Goal: Task Accomplishment & Management: Manage account settings

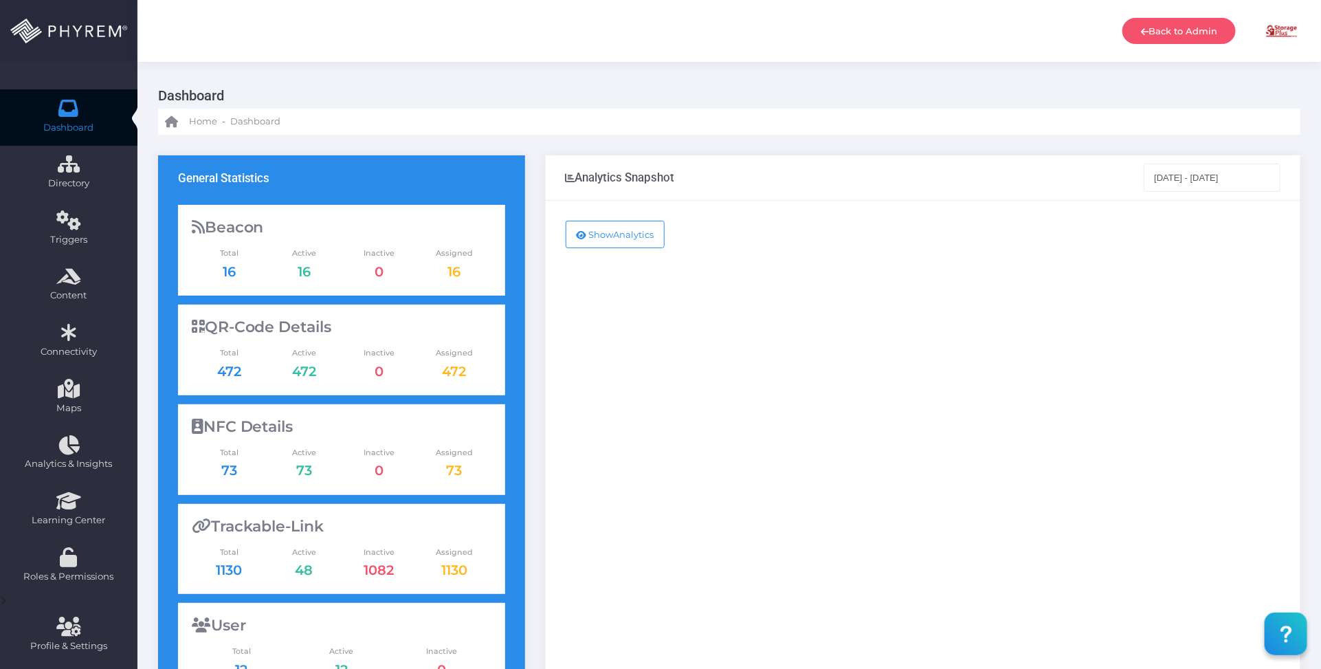
click at [818, 340] on div "Show Analytics" at bounding box center [923, 560] width 755 height 718
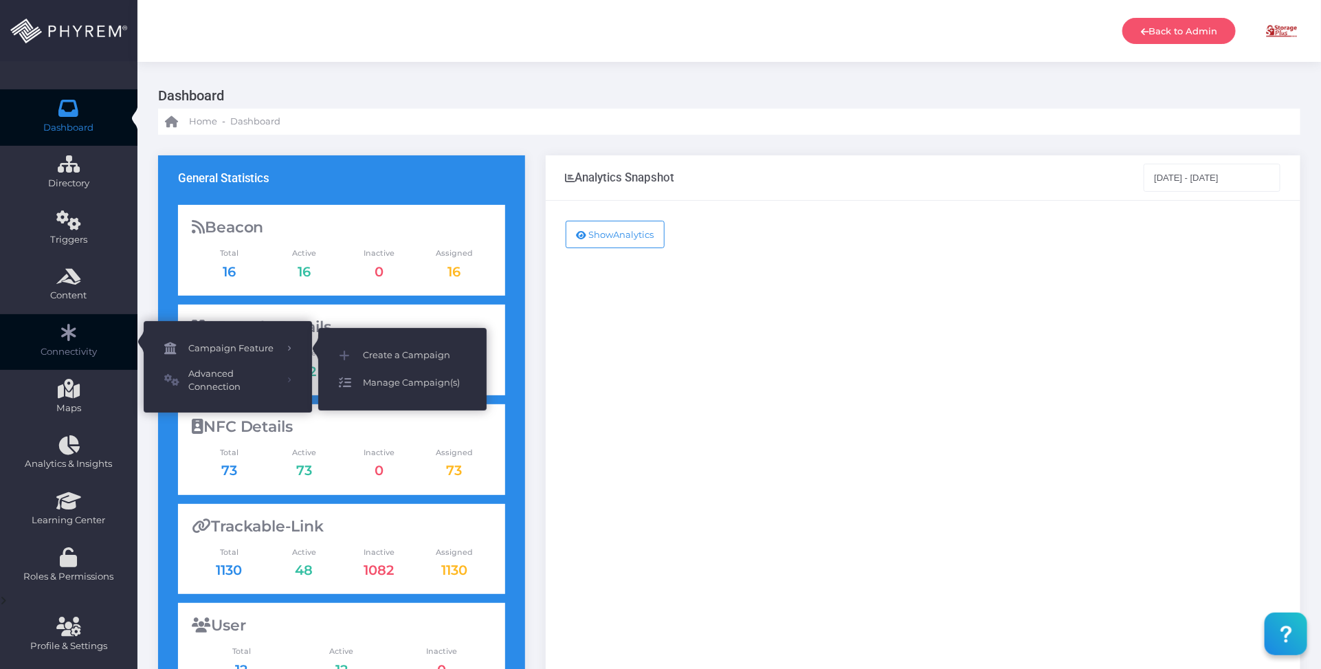
click at [416, 377] on span "Manage Campaign(s)" at bounding box center [414, 383] width 103 height 18
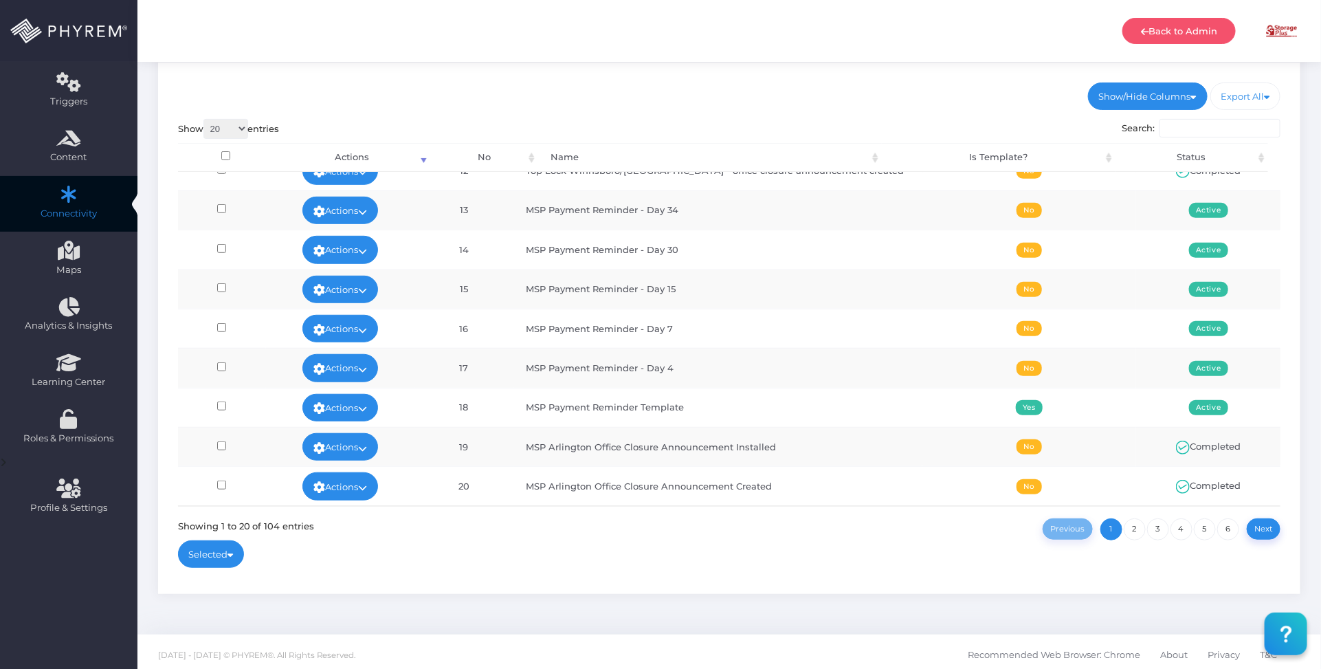
scroll to position [143, 0]
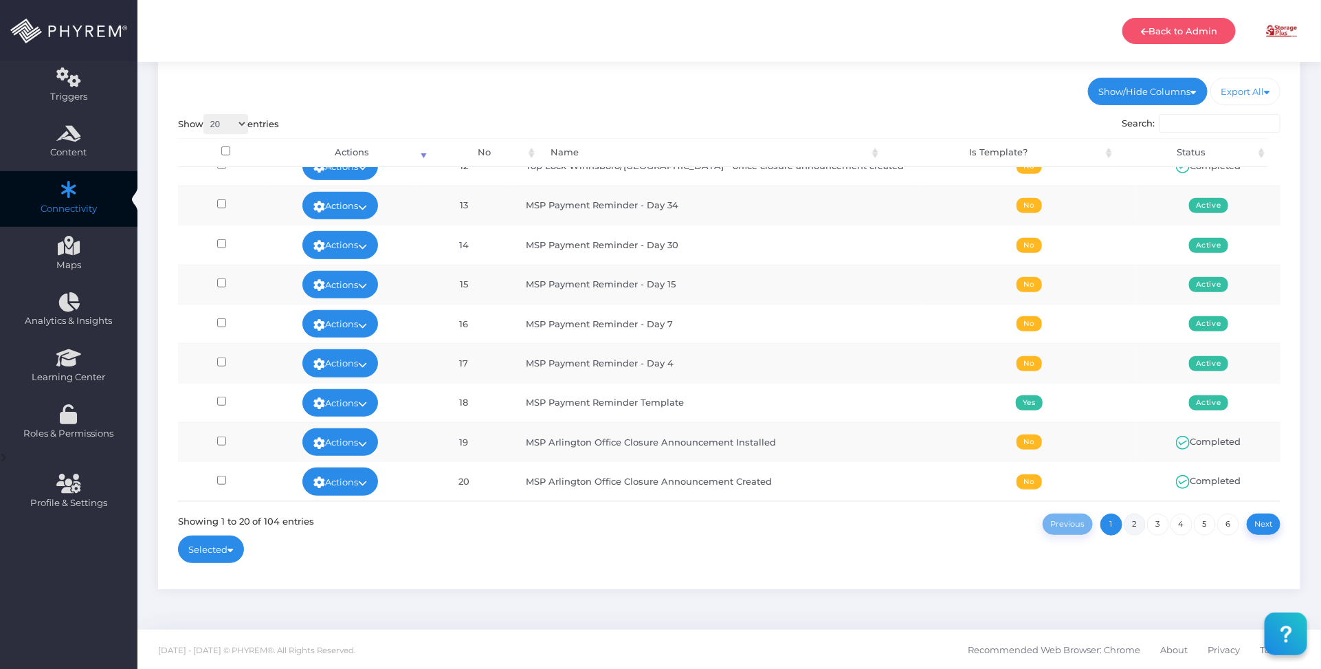
click at [1134, 524] on link "2" at bounding box center [1135, 524] width 22 height 22
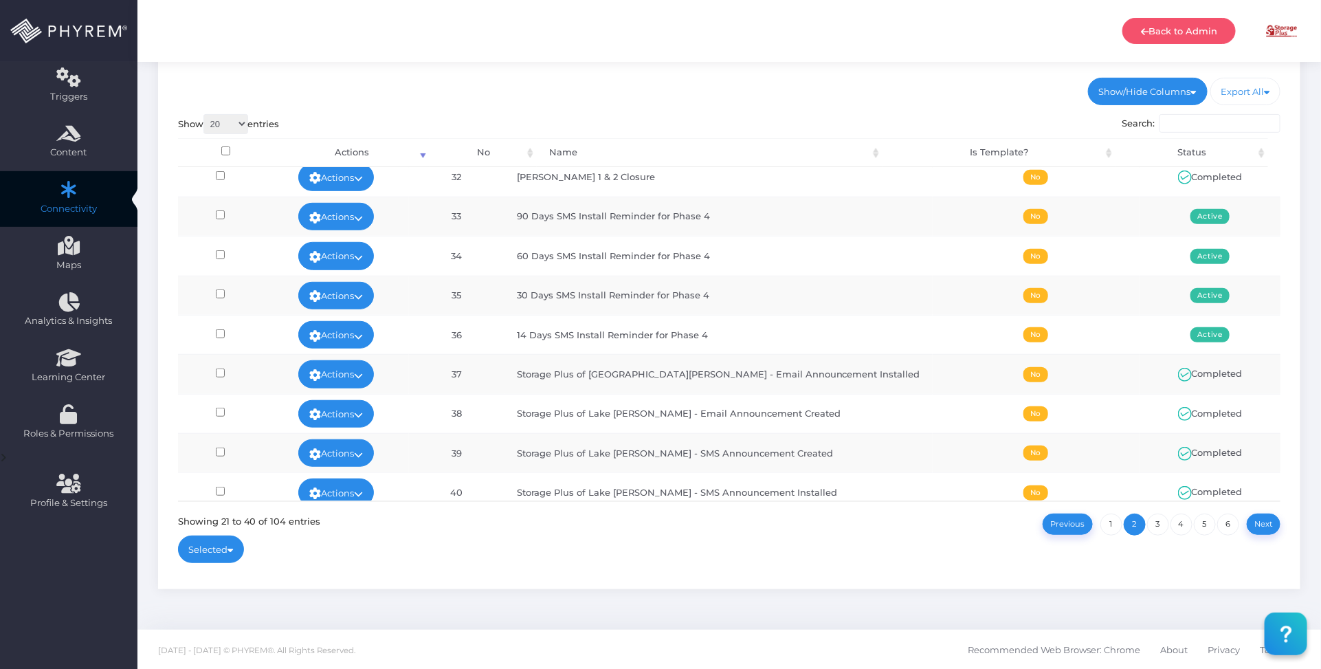
scroll to position [464, 0]
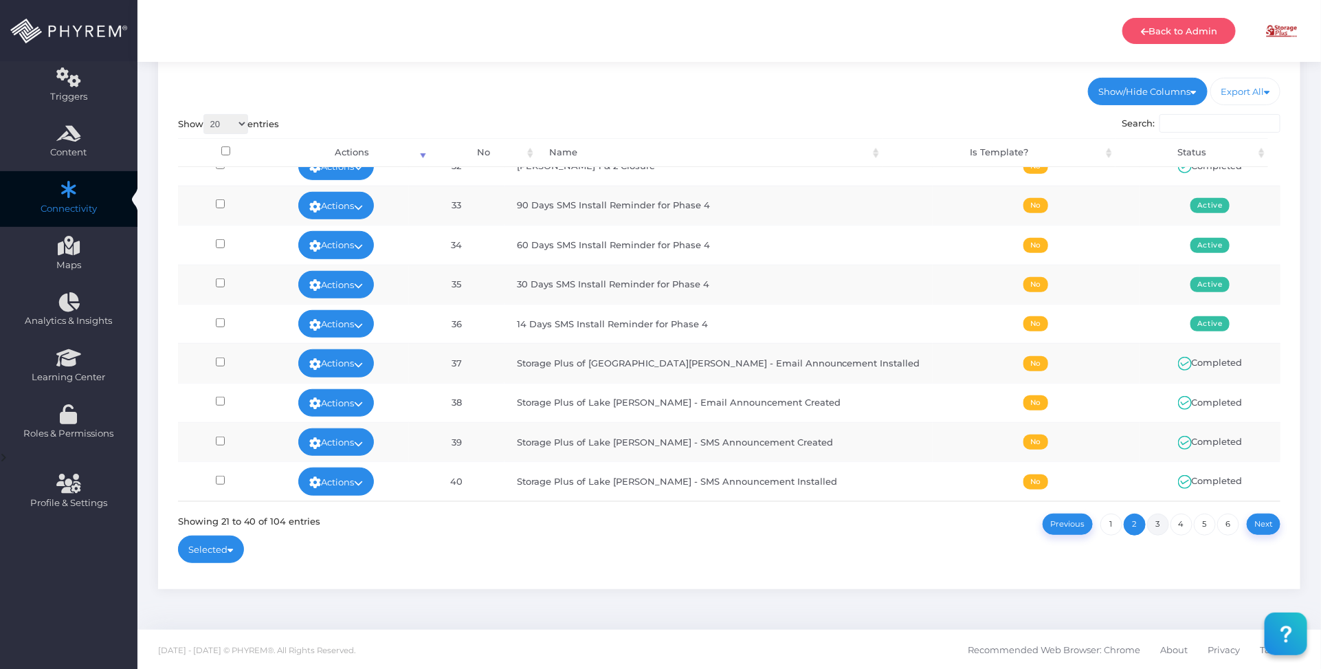
click at [1156, 519] on link "3" at bounding box center [1158, 524] width 22 height 22
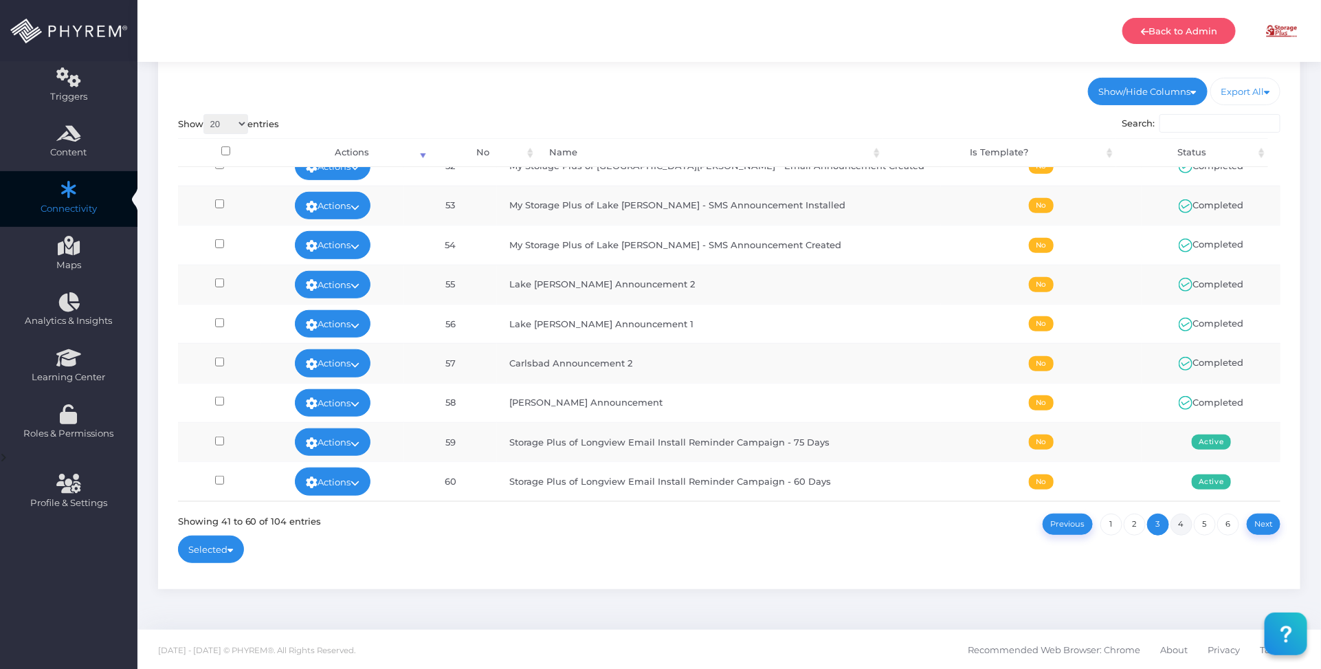
click at [1180, 520] on link "4" at bounding box center [1182, 524] width 22 height 22
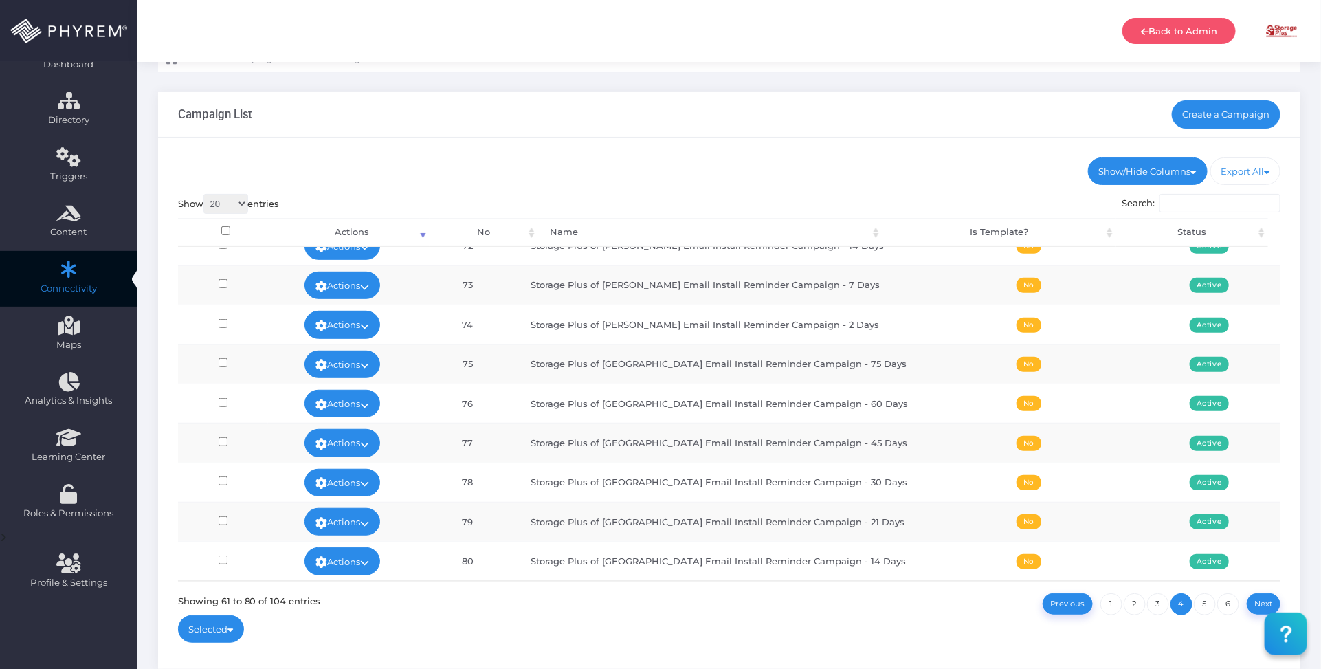
scroll to position [143, 0]
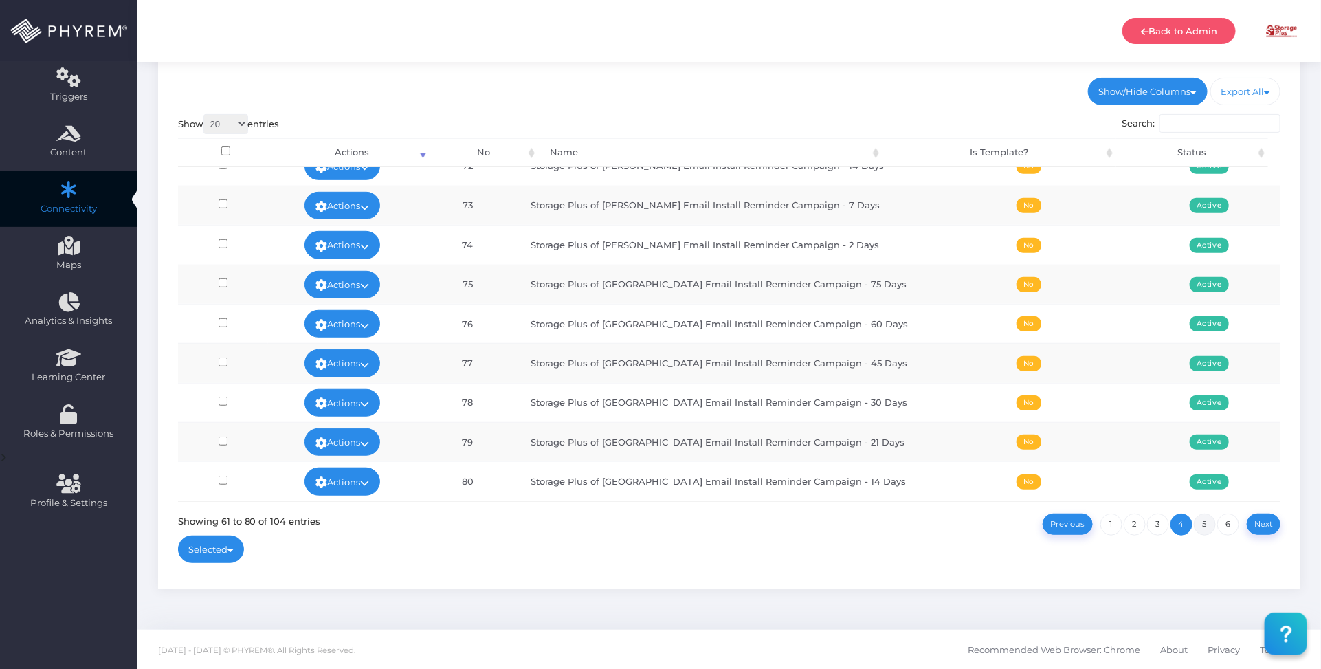
click at [1208, 523] on link "5" at bounding box center [1205, 524] width 22 height 22
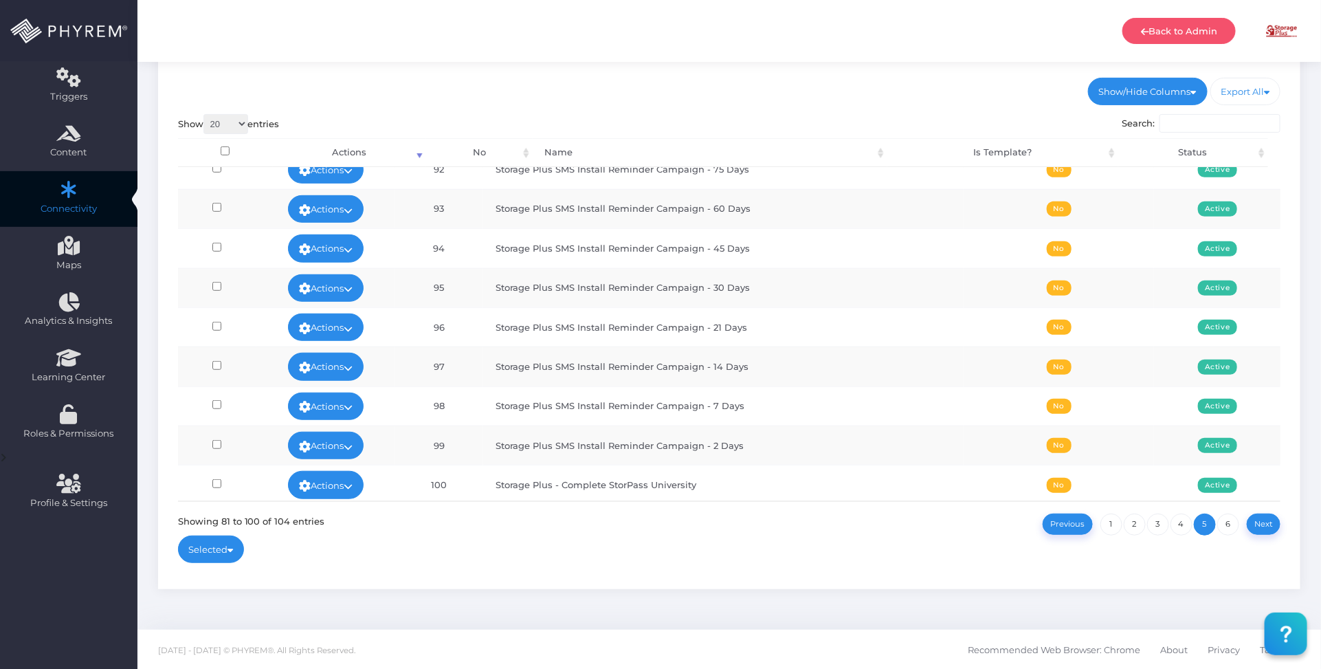
scroll to position [464, 0]
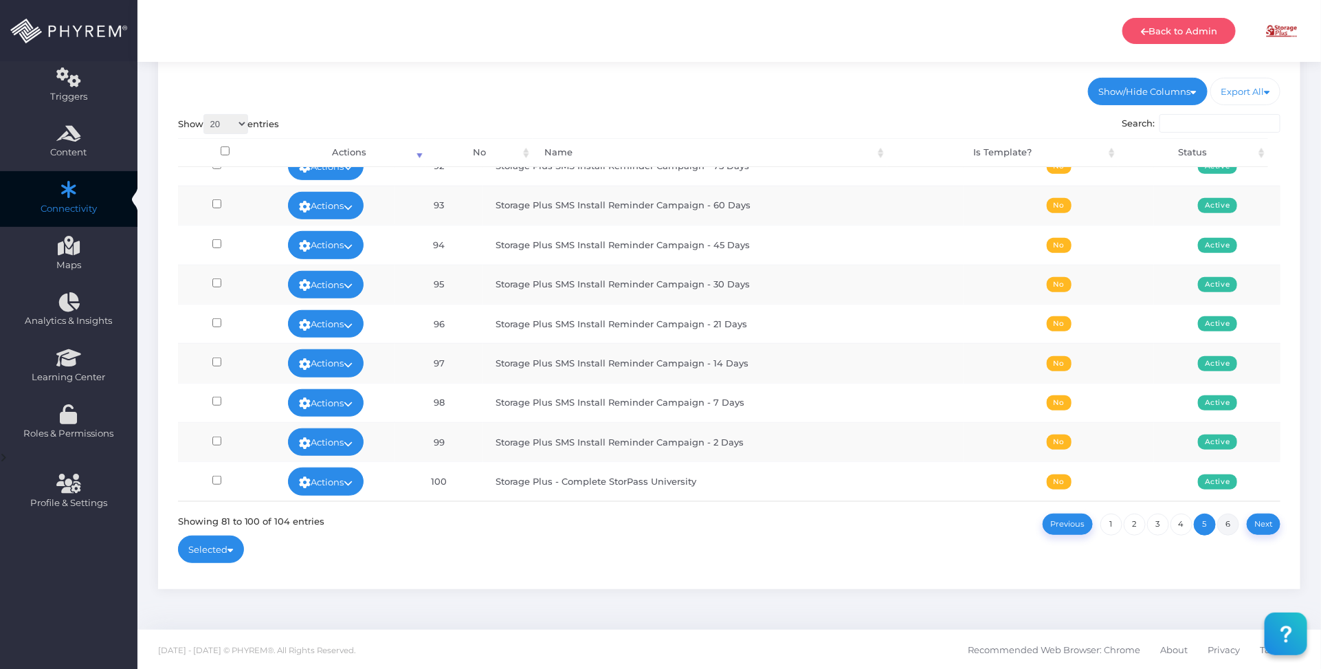
click at [1228, 518] on link "6" at bounding box center [1228, 524] width 22 height 22
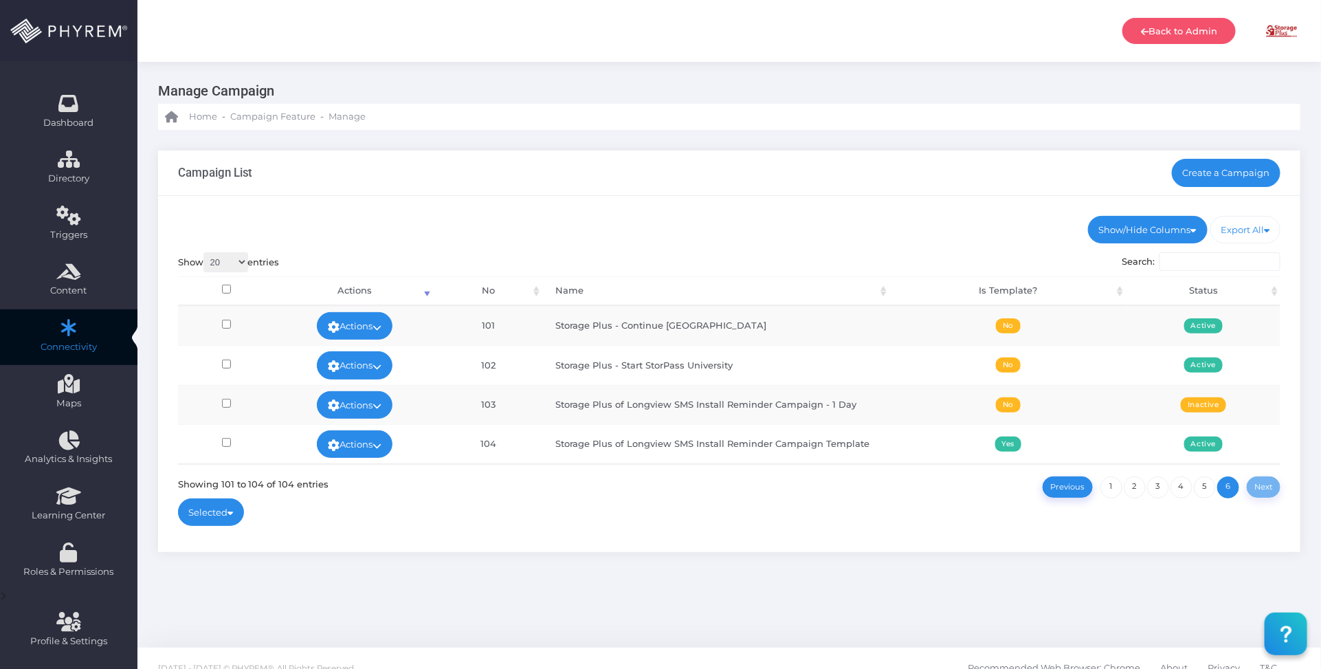
scroll to position [0, 0]
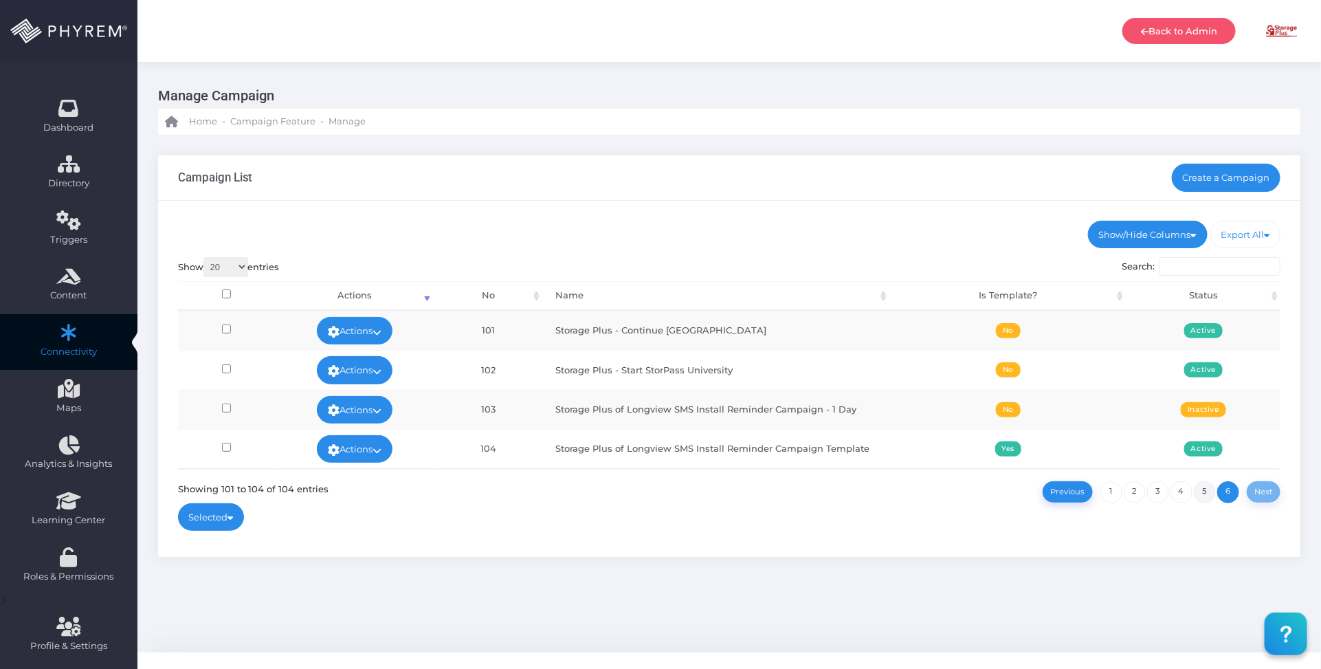
click at [1204, 490] on link "5" at bounding box center [1205, 492] width 22 height 22
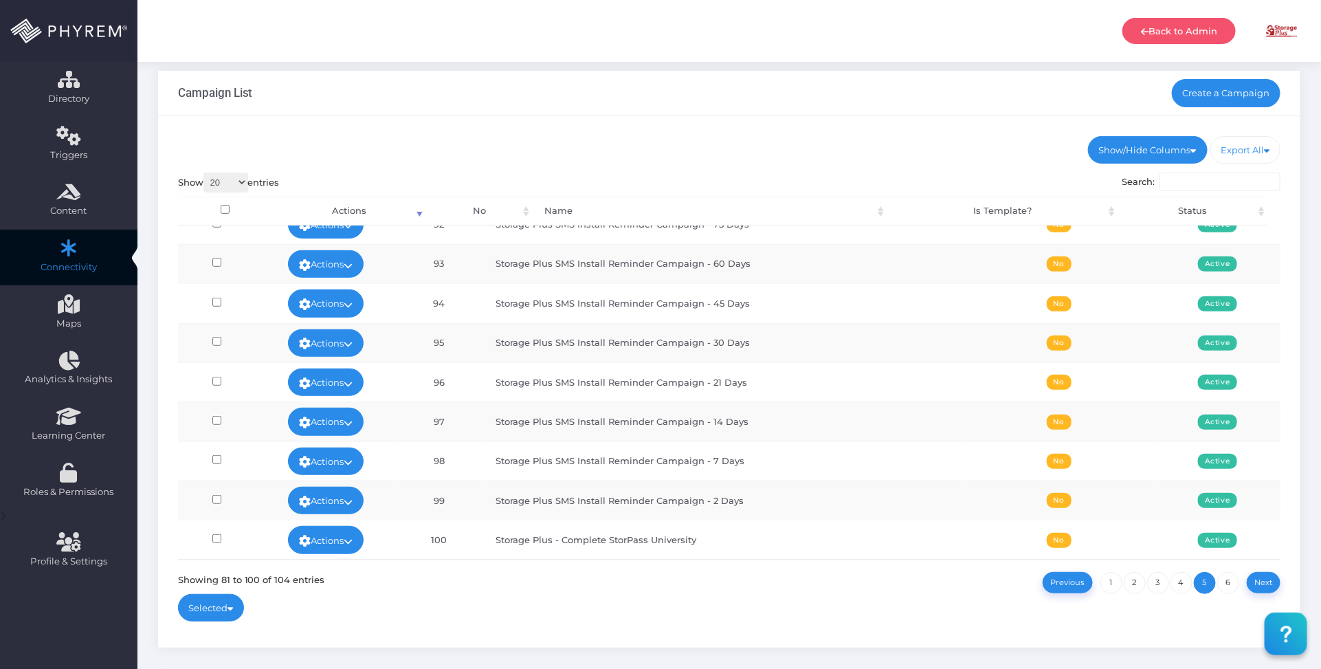
scroll to position [143, 0]
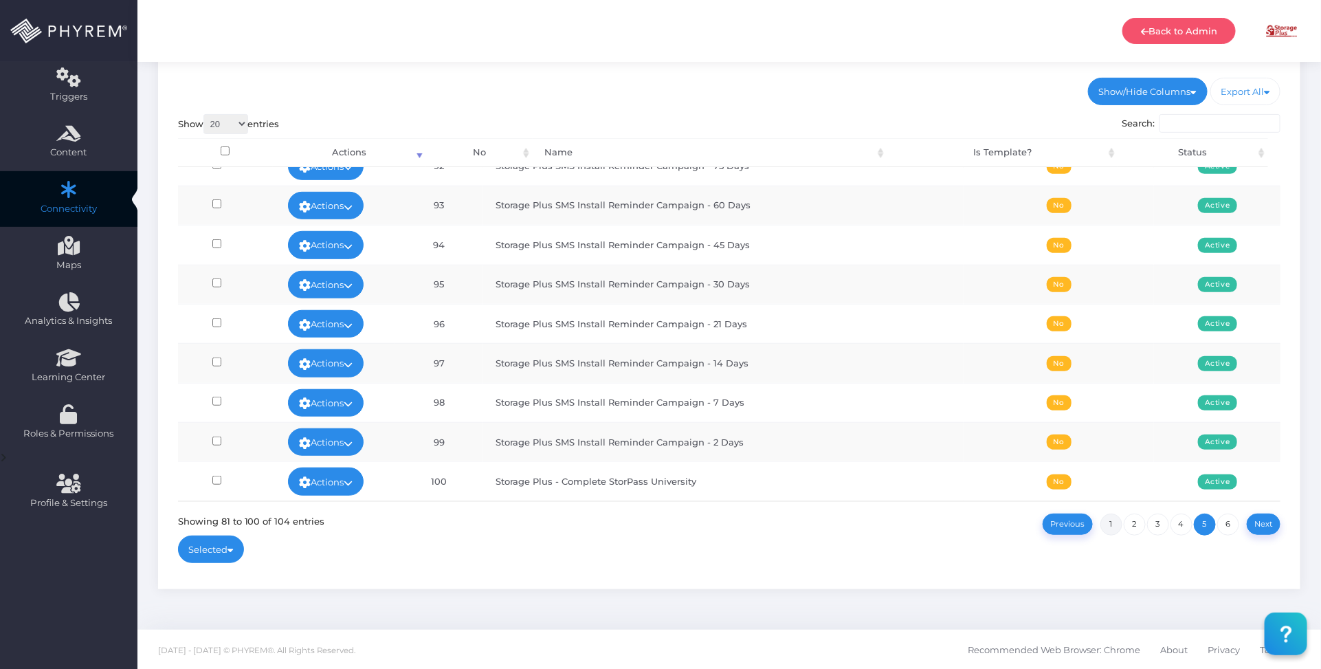
click at [1114, 520] on link "1" at bounding box center [1112, 524] width 22 height 22
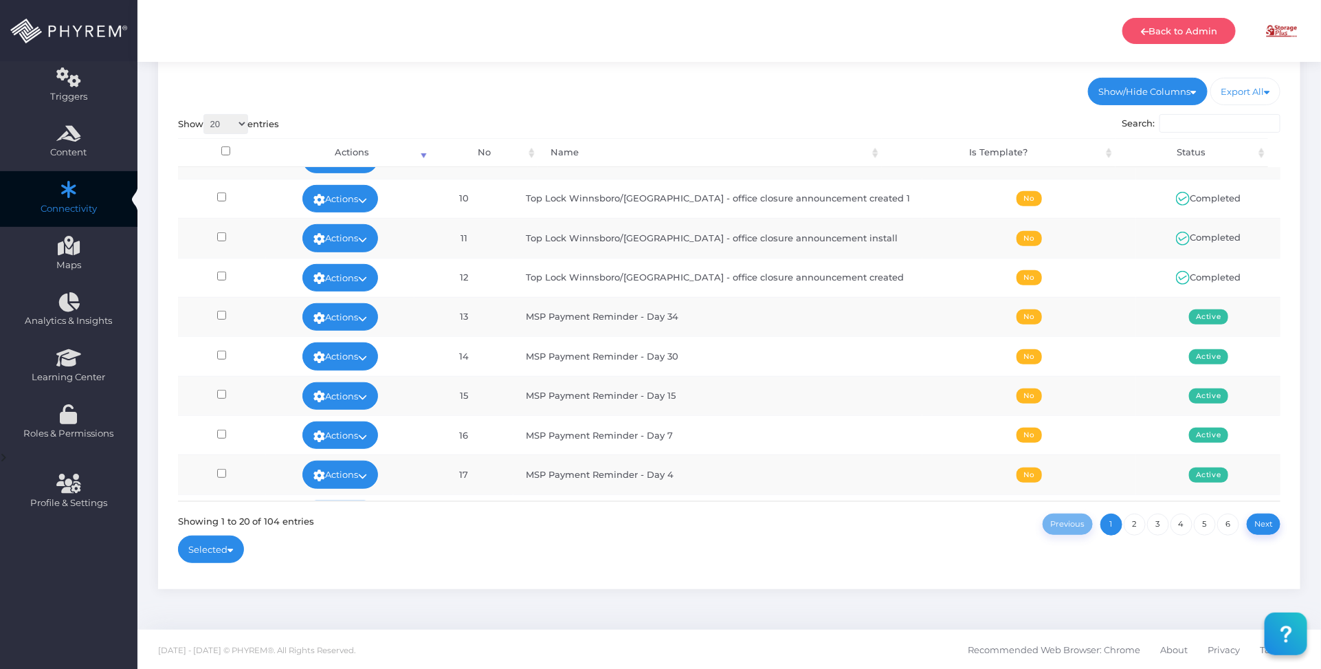
scroll to position [430, 0]
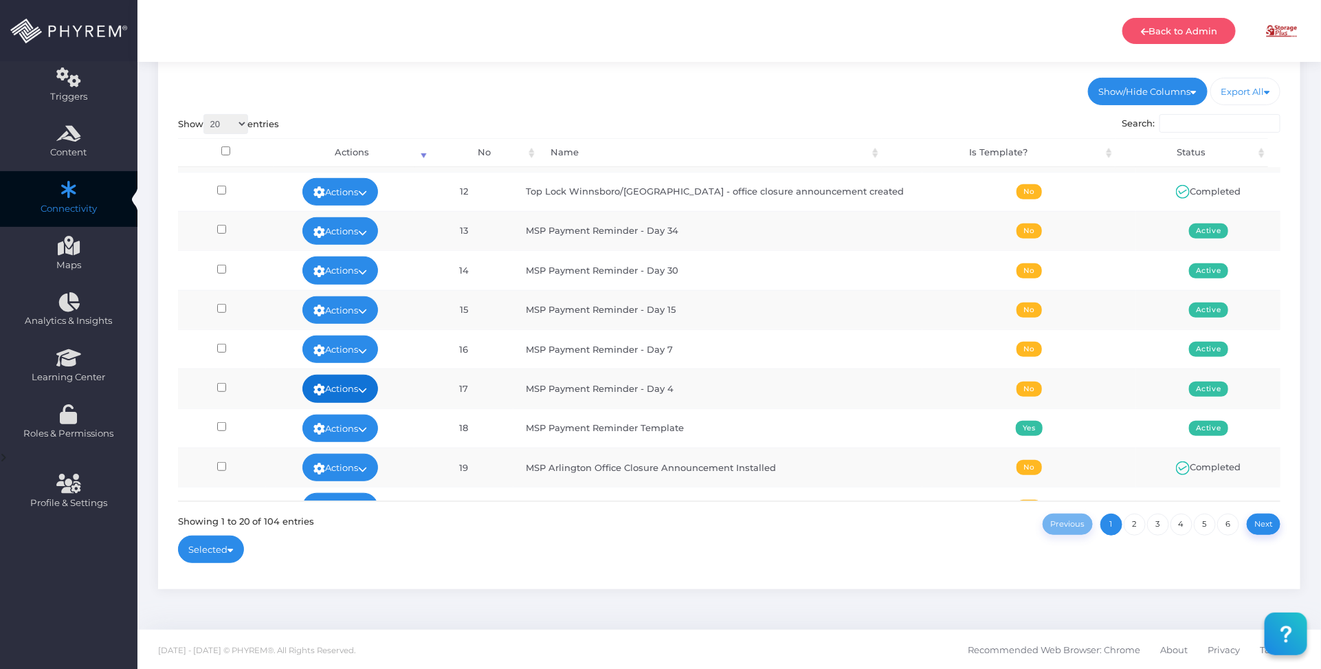
click at [378, 393] on link "Actions" at bounding box center [340, 388] width 76 height 27
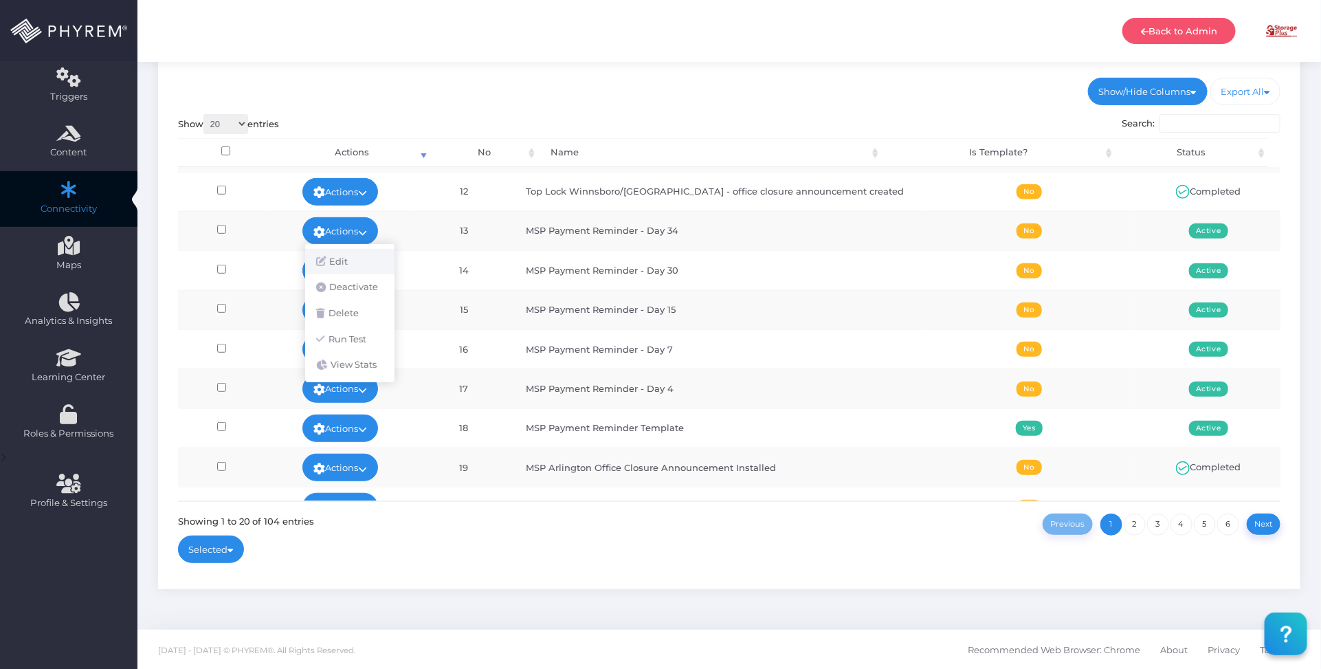
click at [360, 251] on link "Edit" at bounding box center [349, 262] width 89 height 26
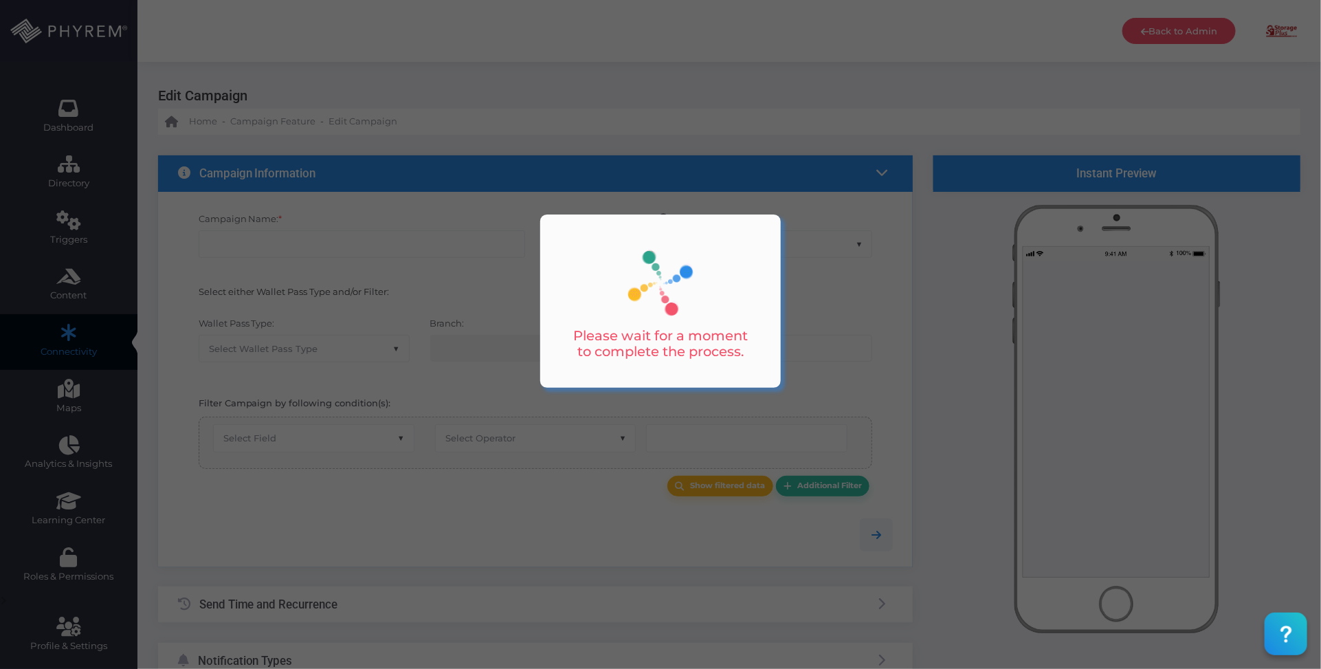
checkbox input "true"
type input "MSP Payment Reminder - Day 4"
select select "15"
checkbox input "true"
checkbox input "false"
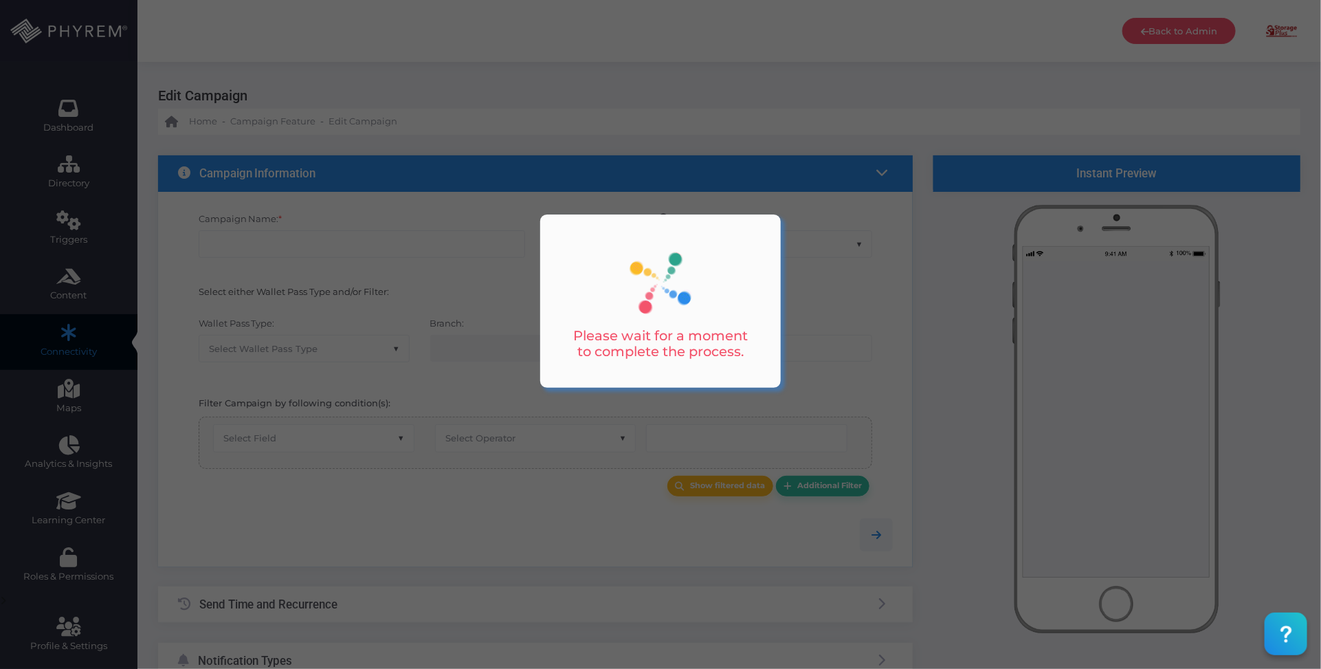
type input "0"
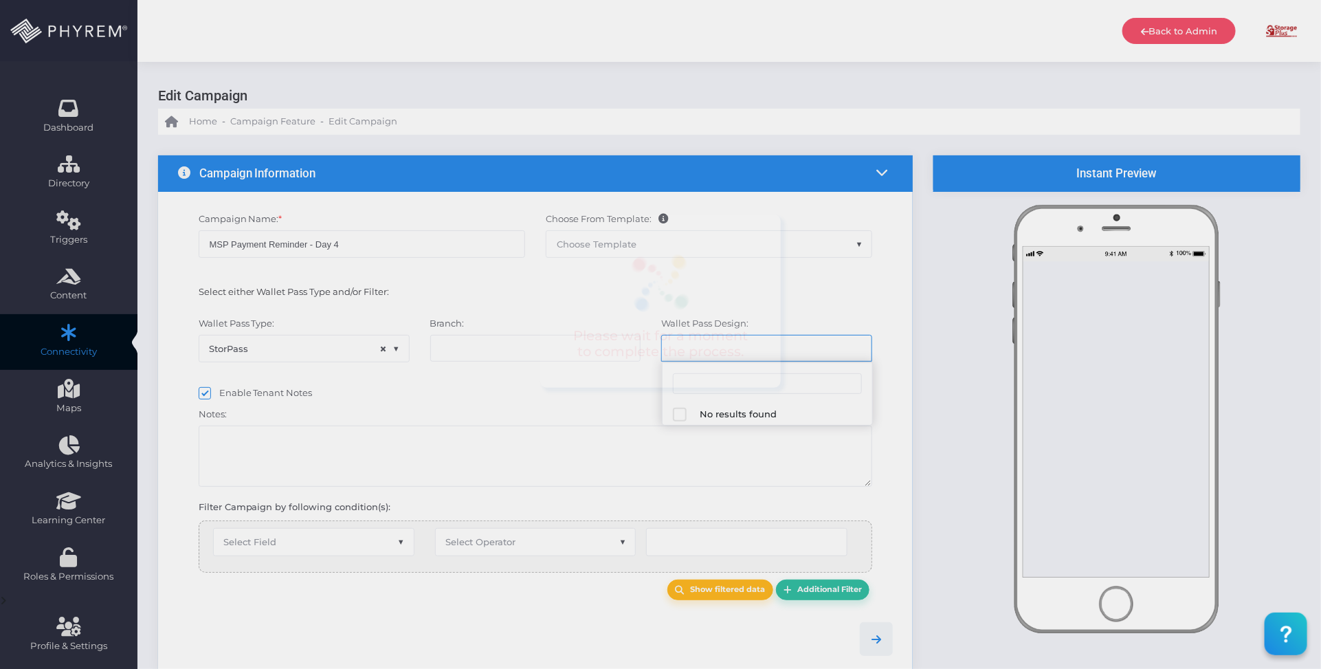
select select "616"
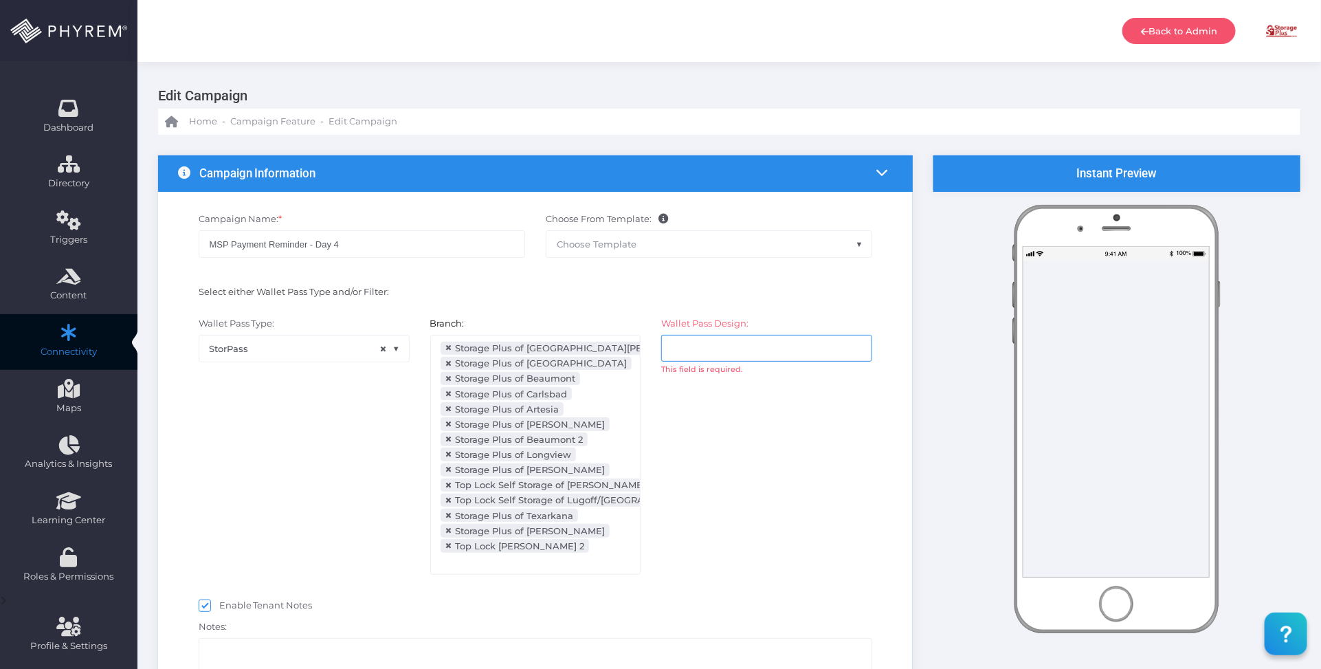
select select "after_x_days"
select select "2112"
select select "dPaidThru"
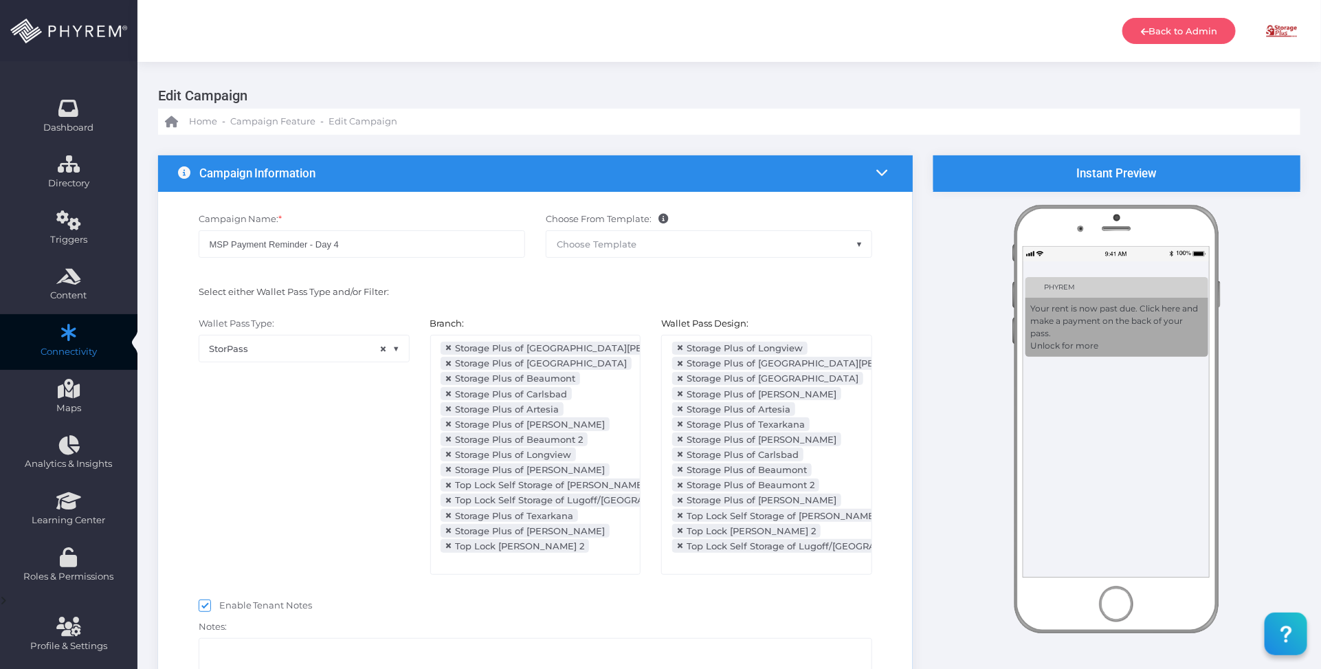
scroll to position [309, 0]
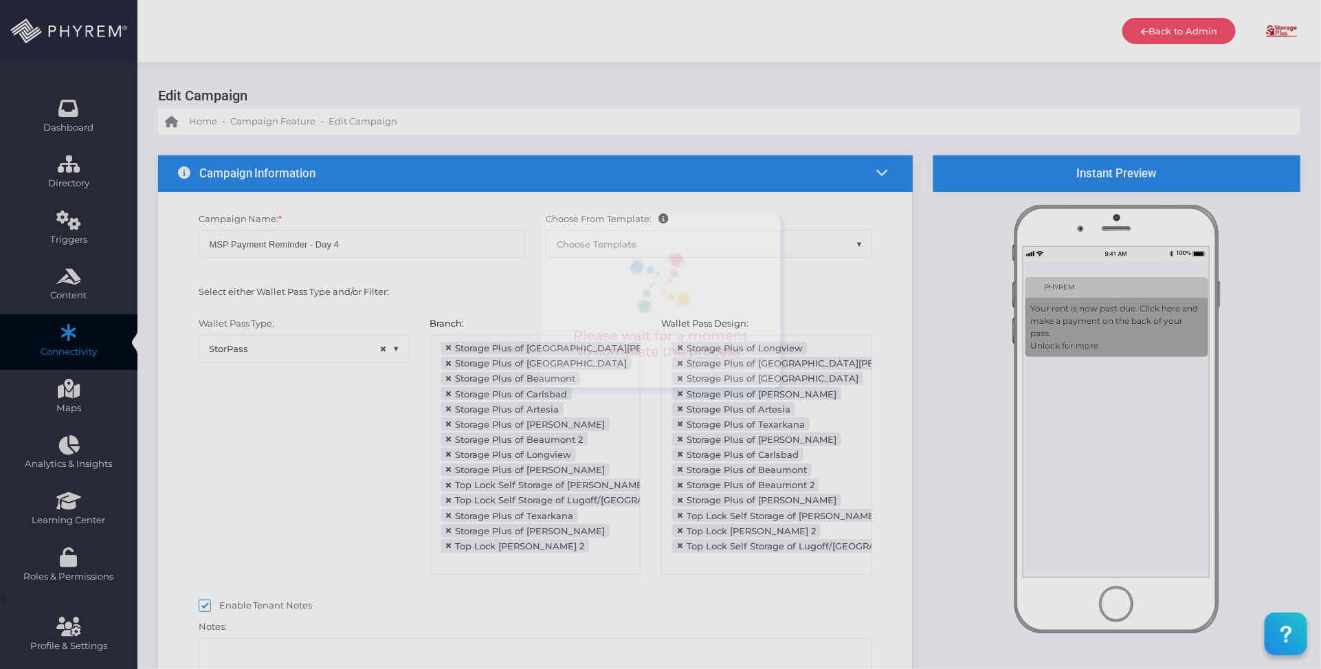
type input "5"
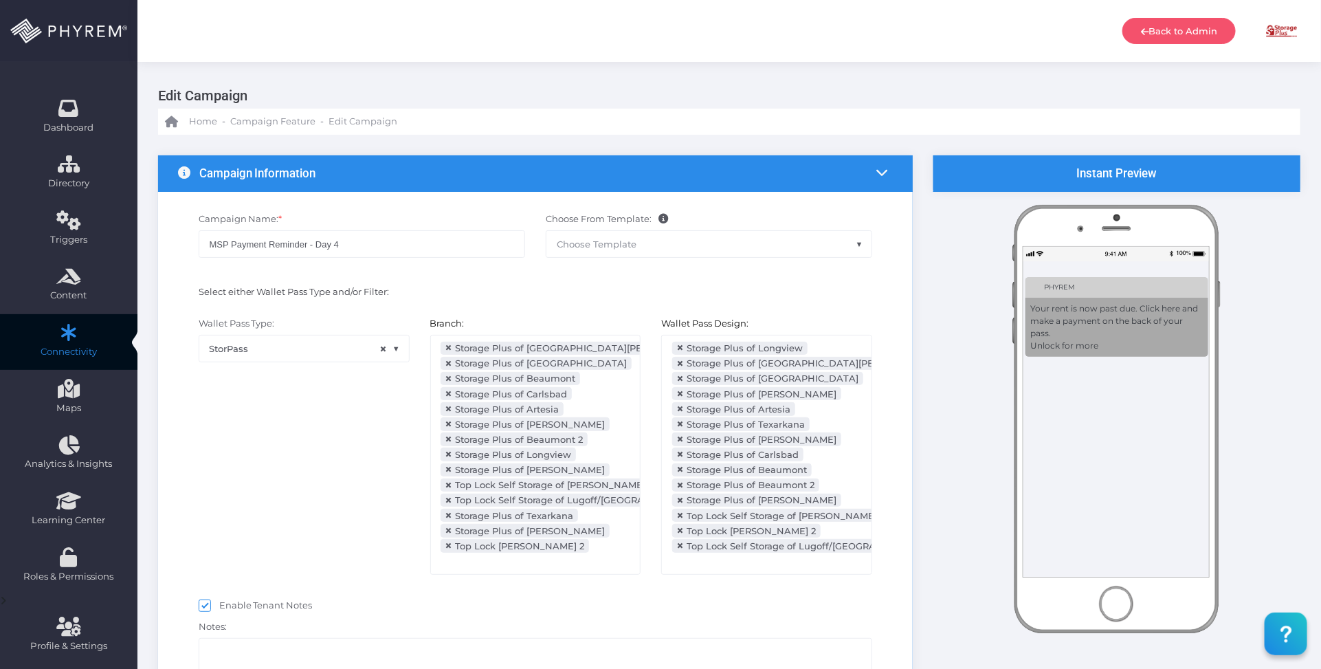
select select "pr_wallet_users.voided"
select select "equals"
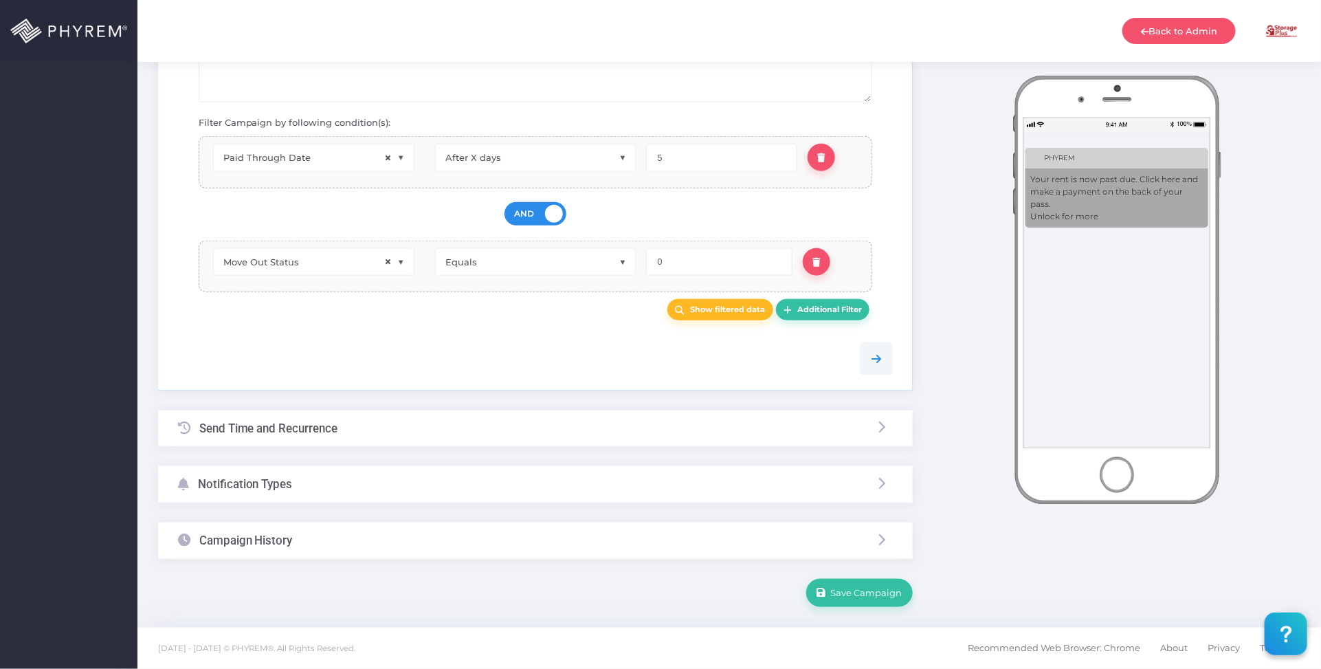
scroll to position [173, 0]
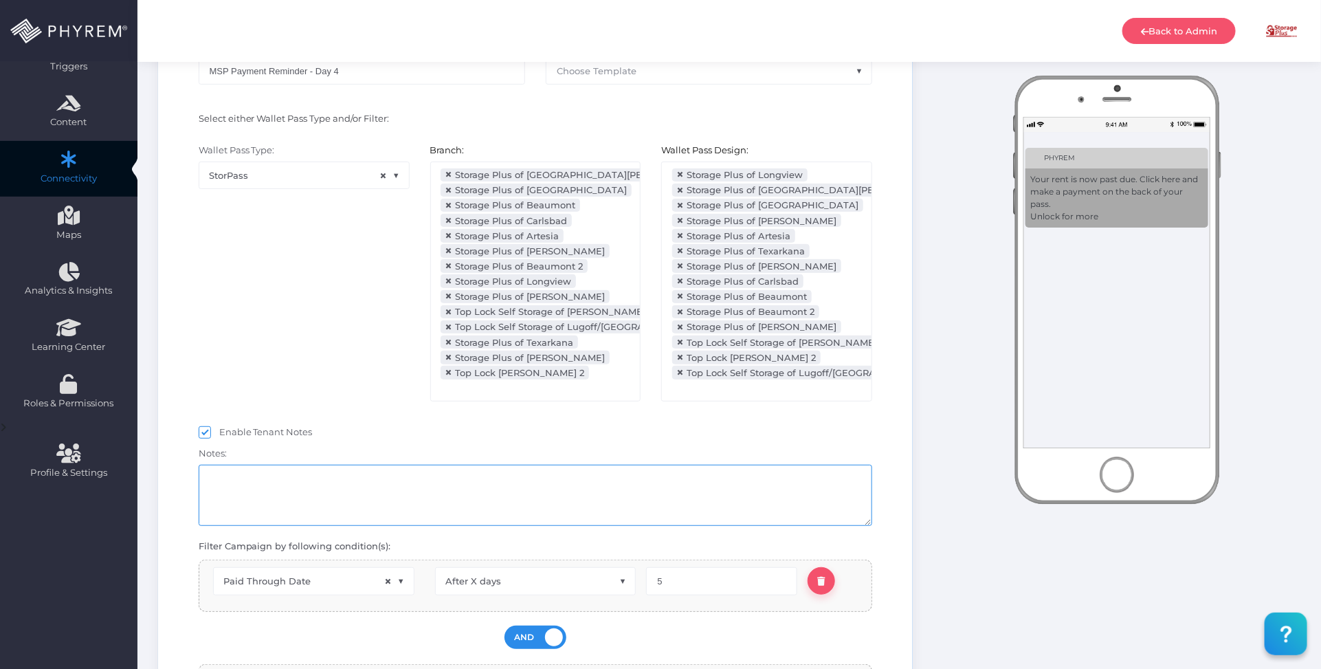
click at [370, 482] on textarea at bounding box center [536, 495] width 674 height 61
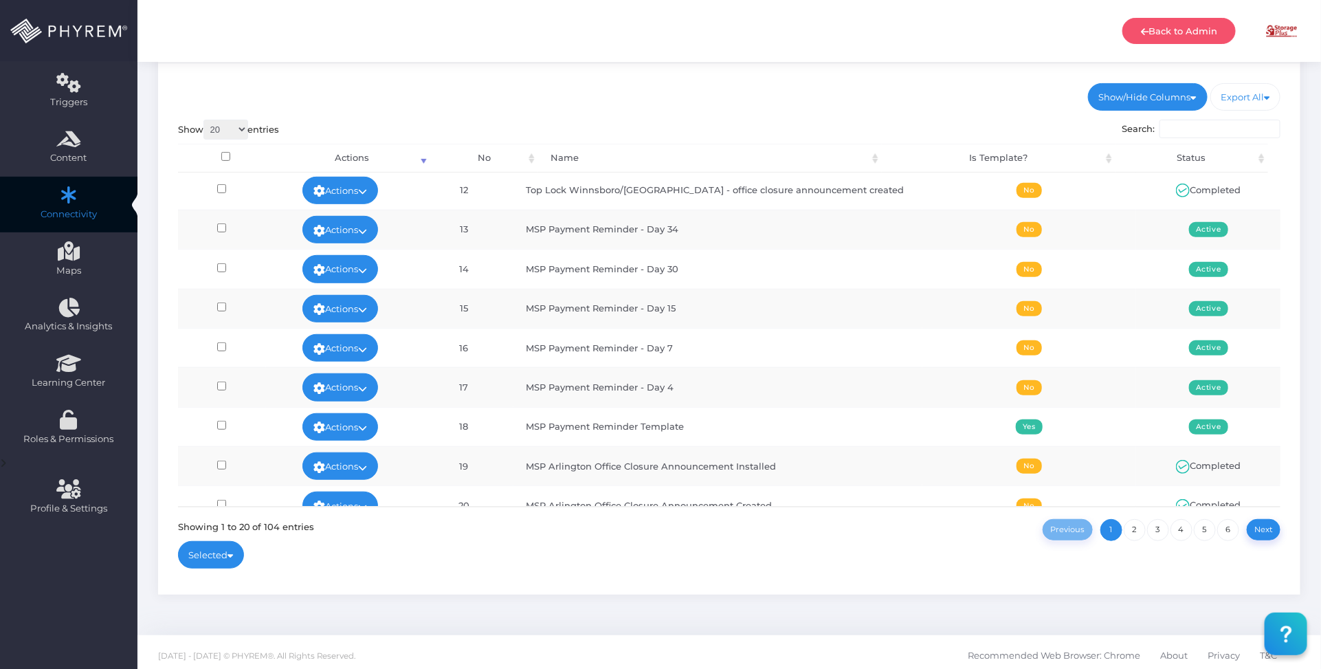
scroll to position [143, 0]
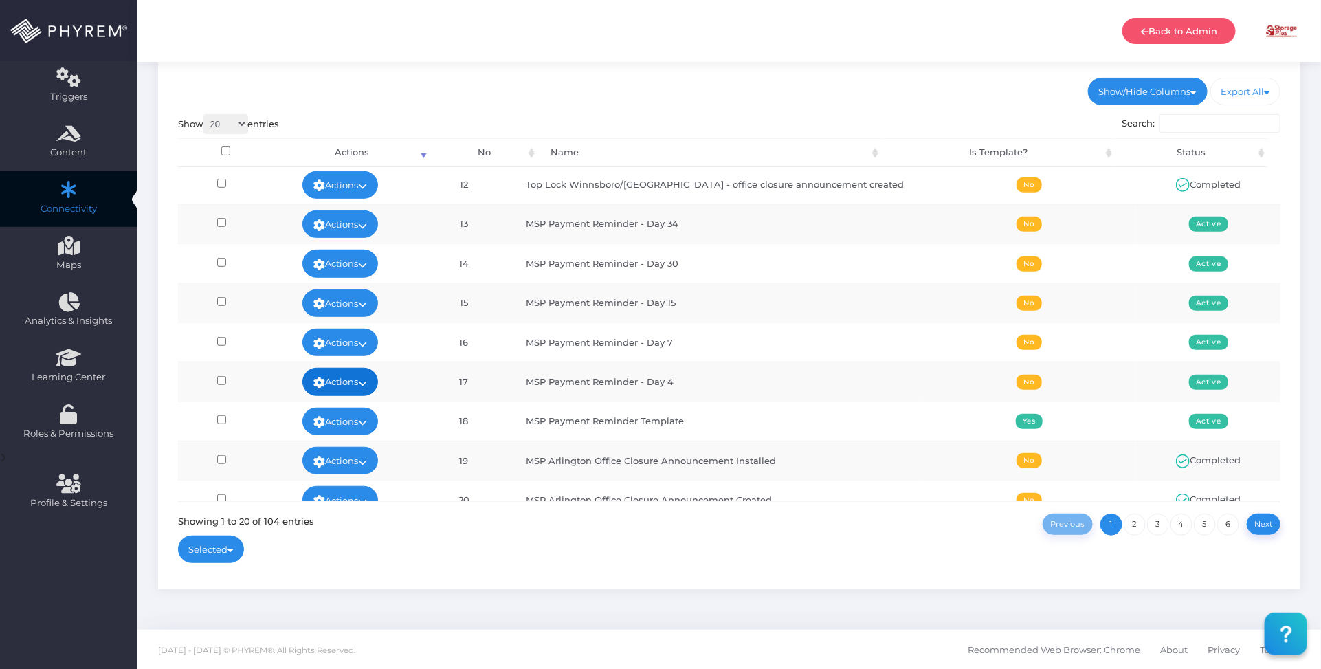
click at [345, 389] on link "Actions" at bounding box center [340, 381] width 76 height 27
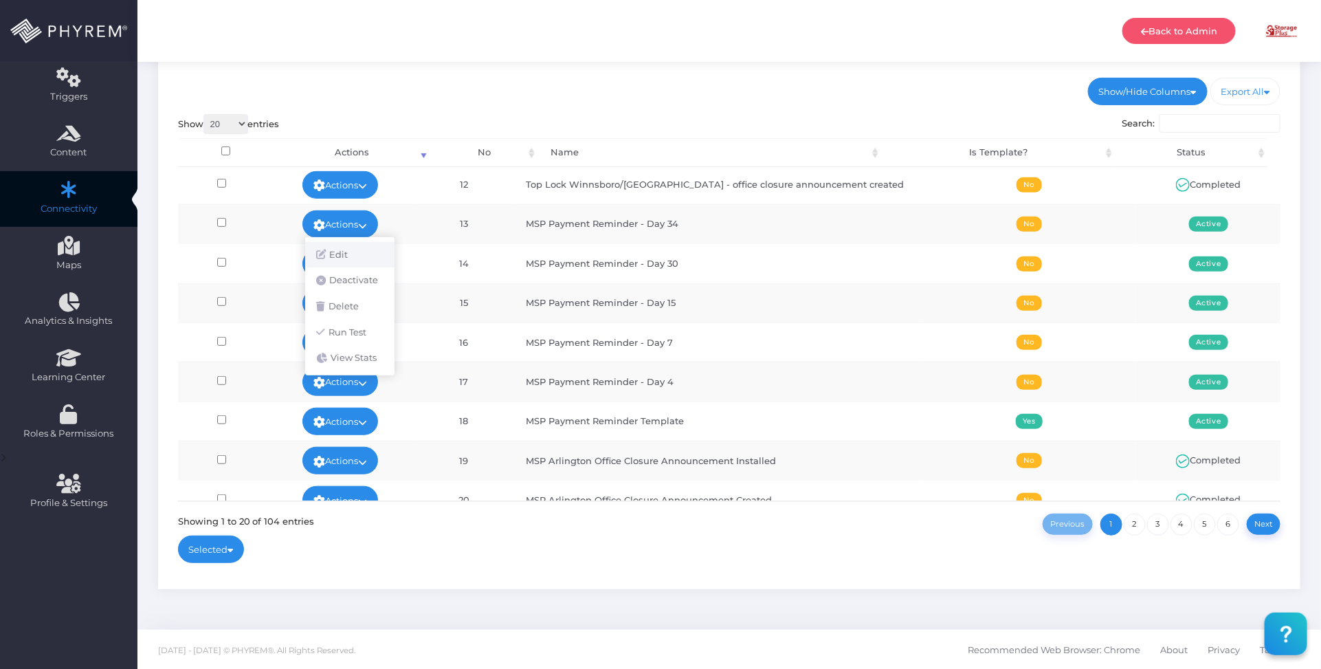
click at [335, 251] on link "Edit" at bounding box center [349, 255] width 89 height 26
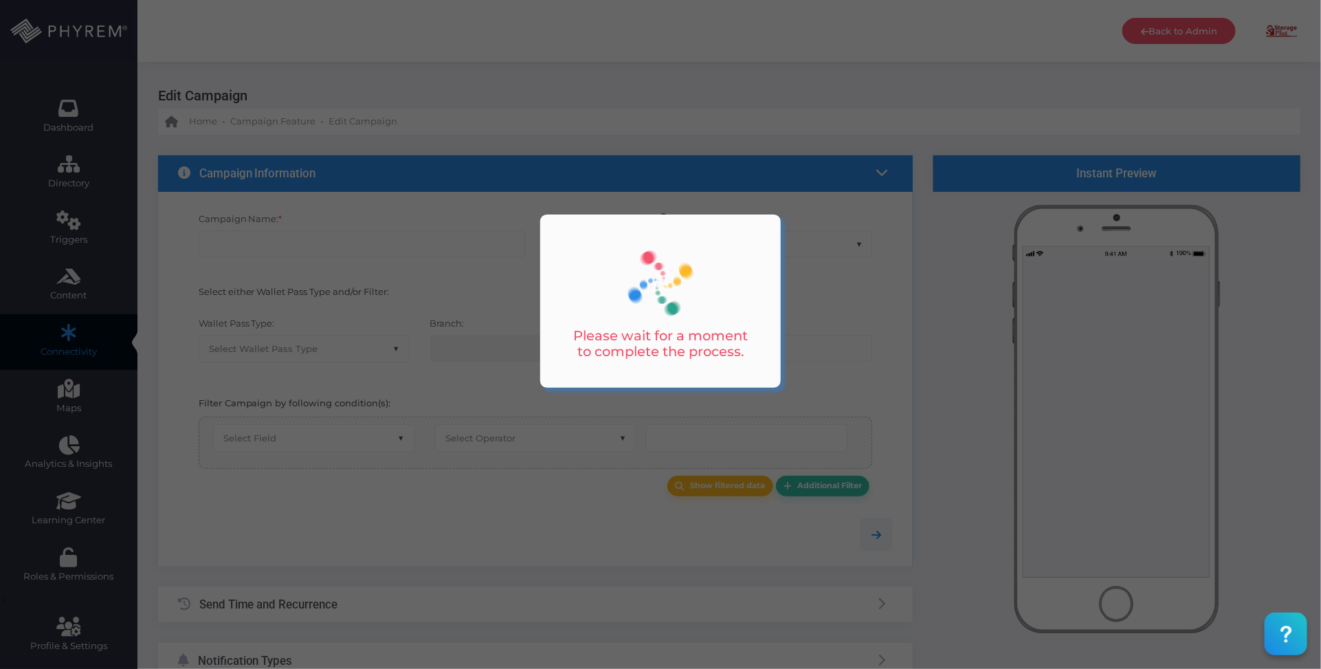
type input "MSP Payment Reminder - Day 4"
select select "15"
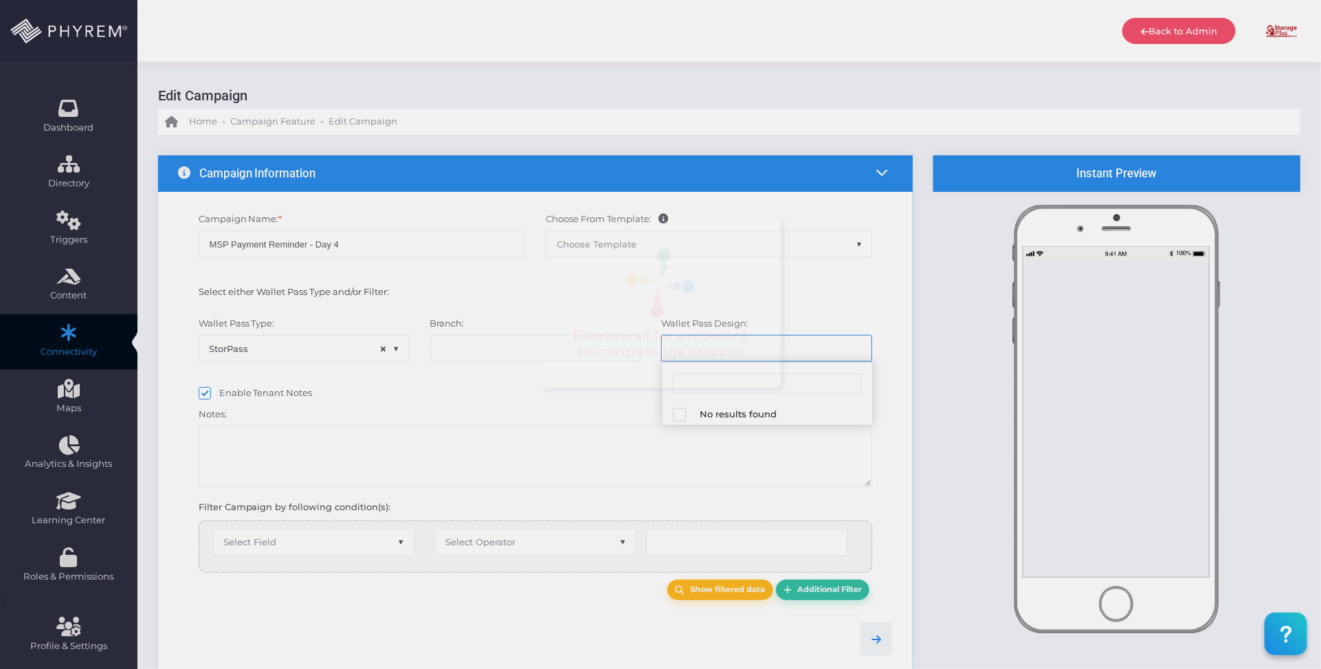
select select "616"
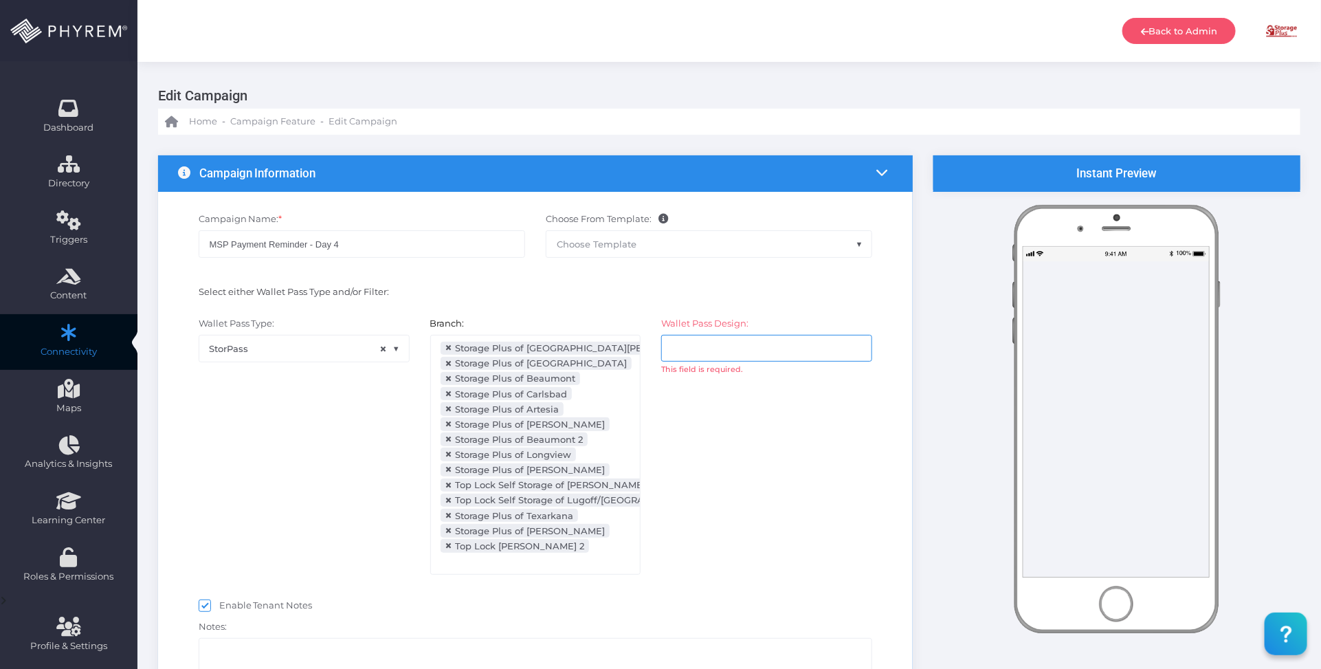
select select "after_x_days"
select select "2112"
select select "dPaidThru"
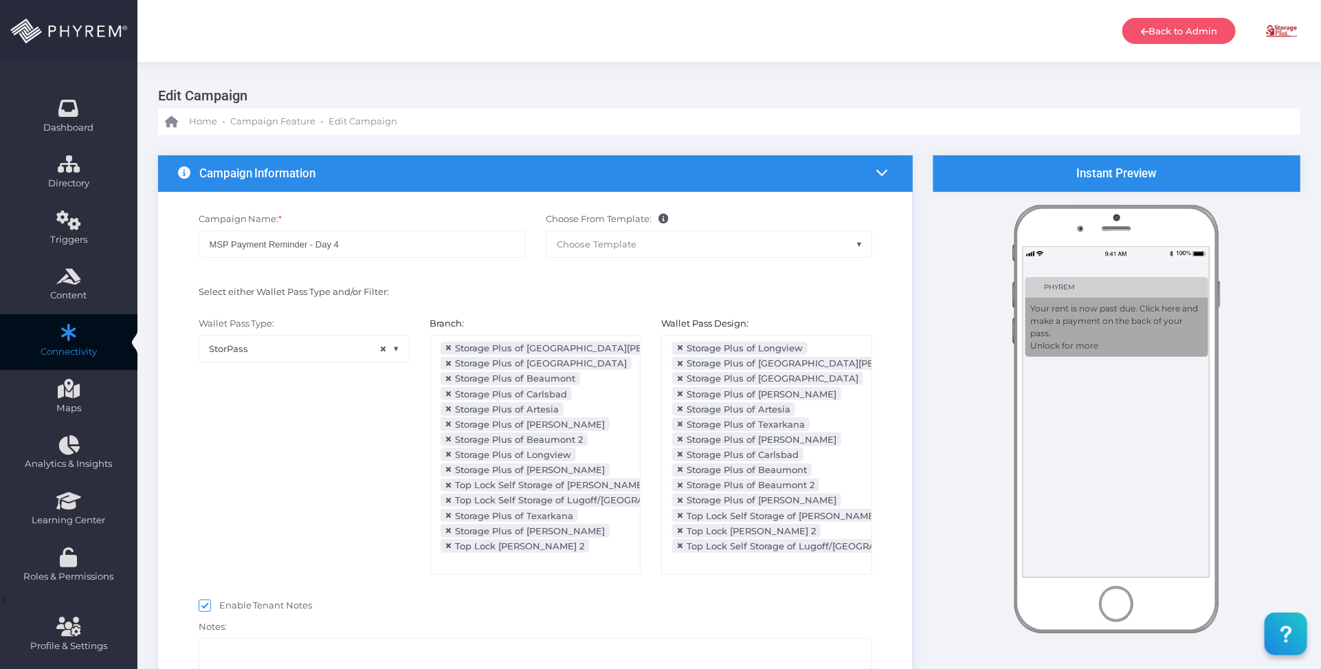
scroll to position [309, 0]
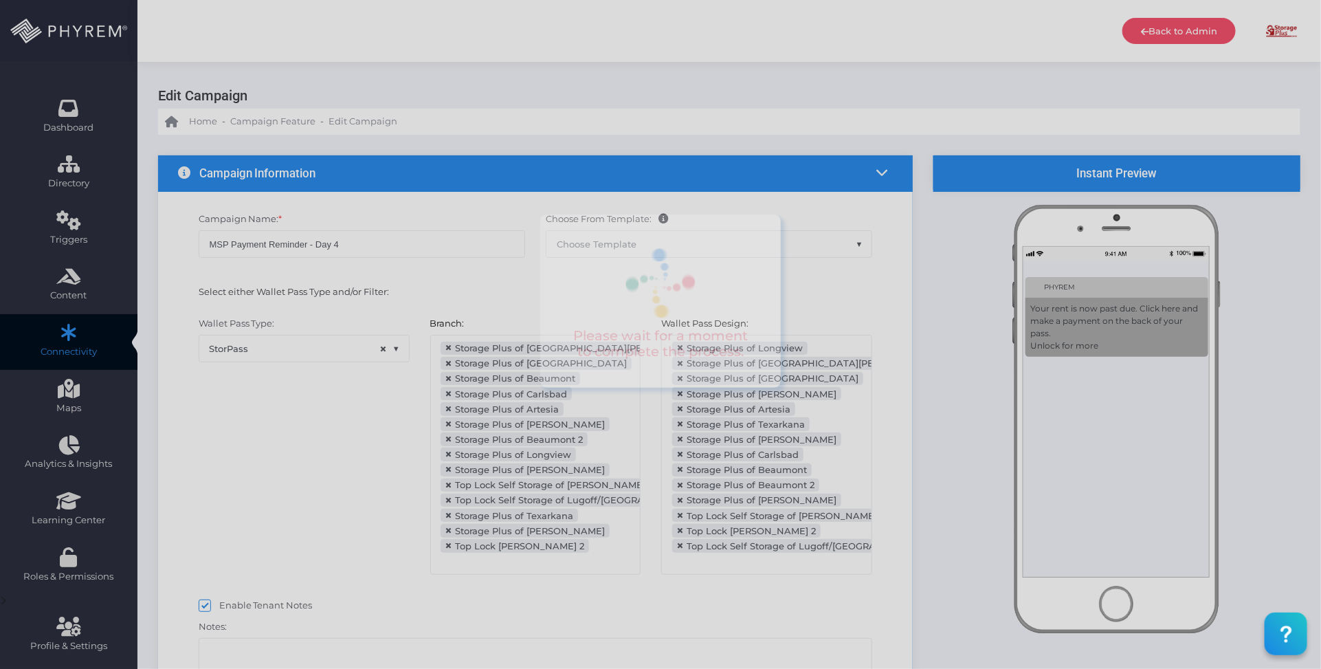
type input "5"
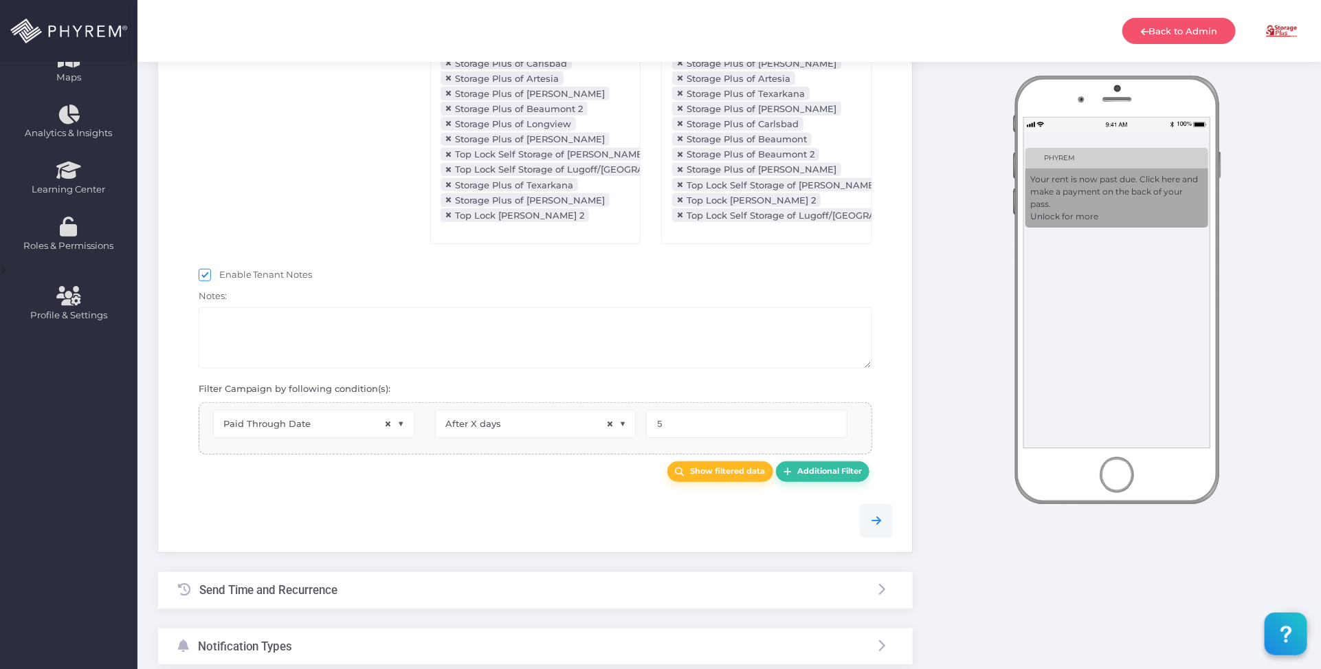
scroll to position [344, 0]
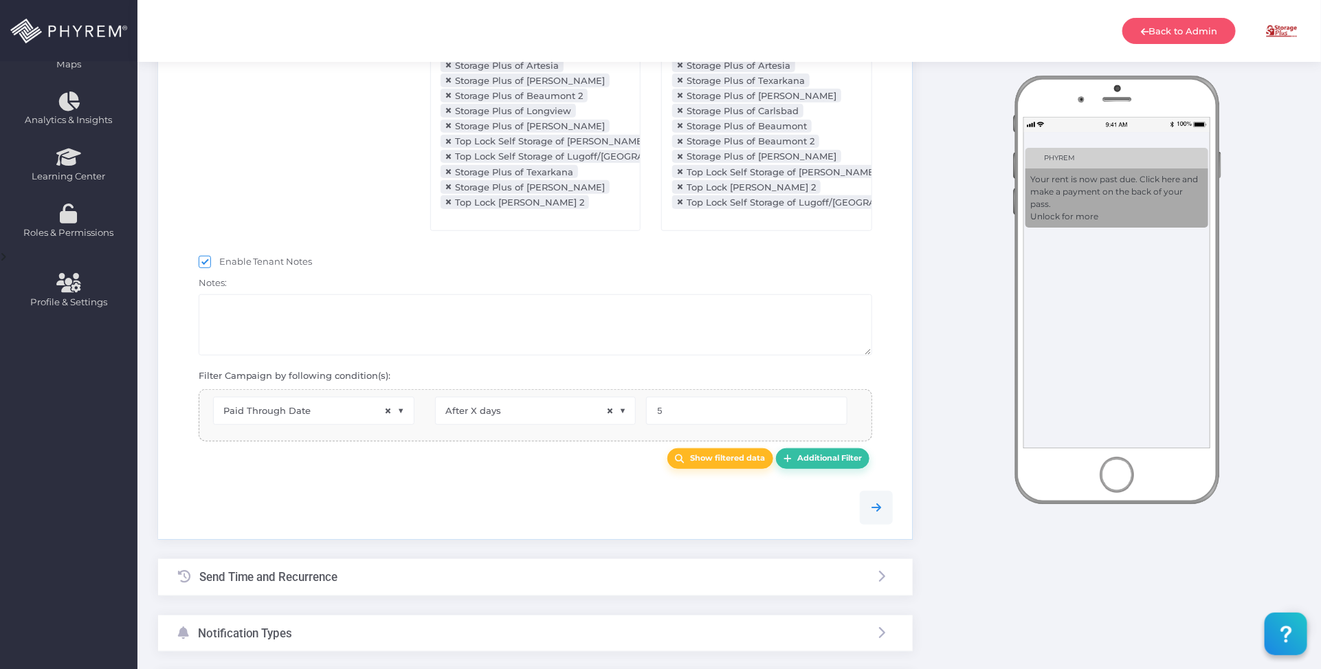
select select "pr_wallet_users.voided"
select select "equals"
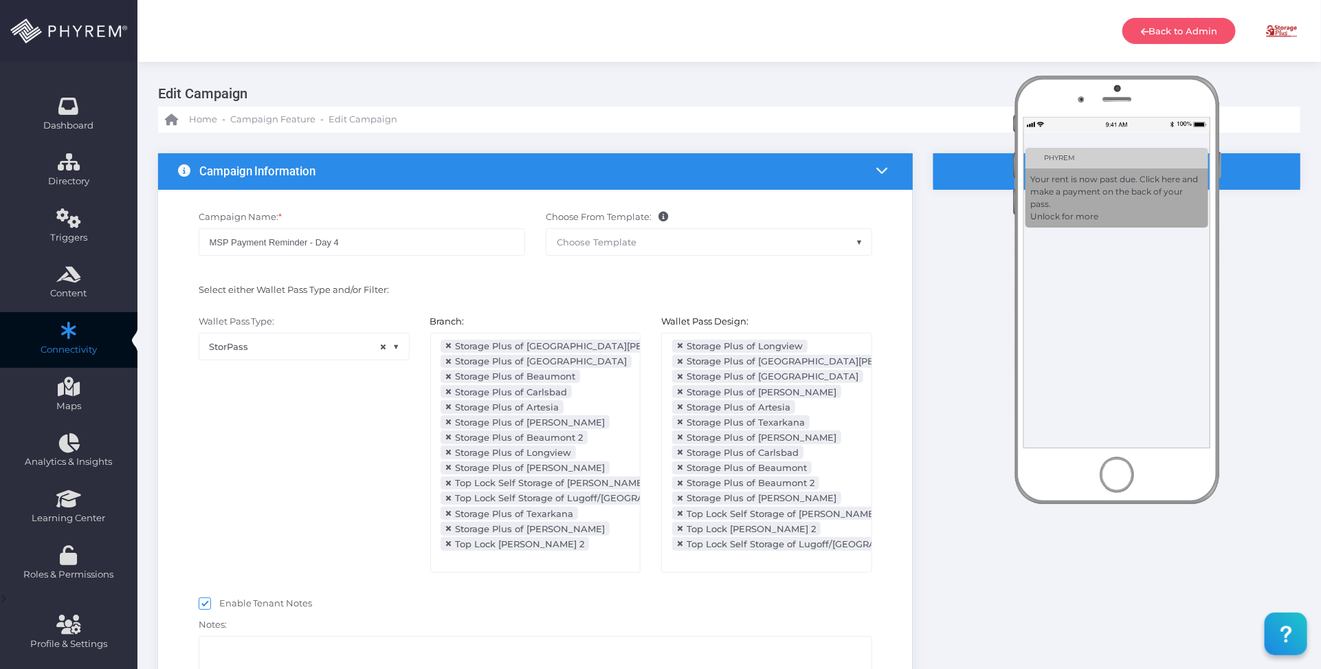
scroll to position [0, 0]
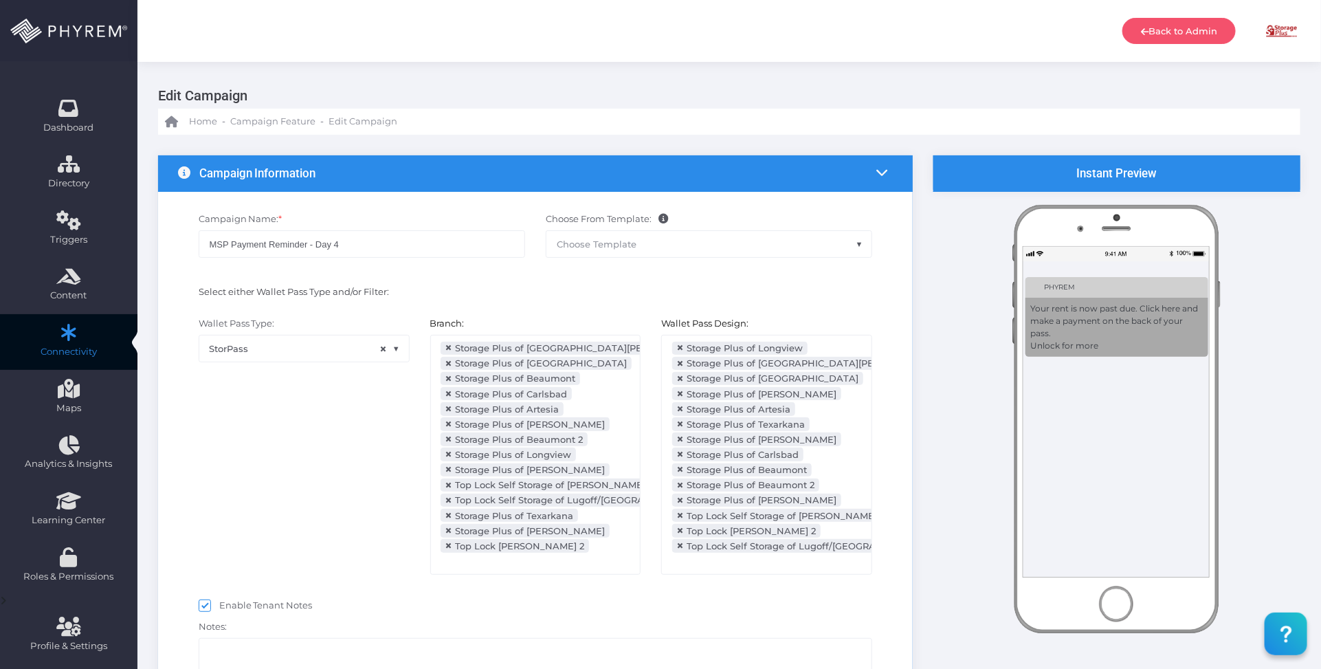
drag, startPoint x: 1153, startPoint y: 22, endPoint x: 864, endPoint y: 14, distance: 288.8
click at [1153, 23] on link "Back to Admin" at bounding box center [1179, 31] width 113 height 26
